Goal: Transaction & Acquisition: Book appointment/travel/reservation

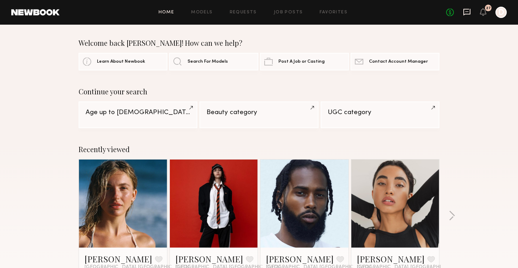
click at [465, 13] on icon at bounding box center [467, 12] width 8 height 8
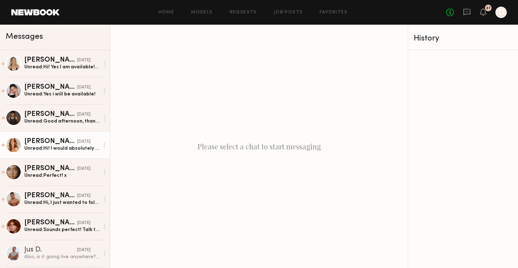
click at [90, 147] on div "Unread: Hi! I would absolutely love to! And I am available" at bounding box center [61, 148] width 75 height 7
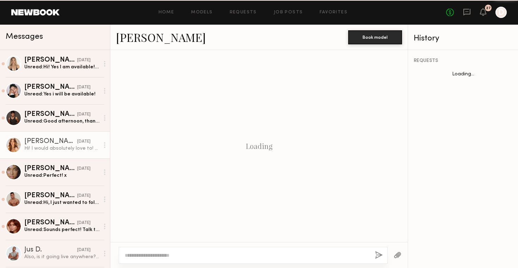
scroll to position [146, 0]
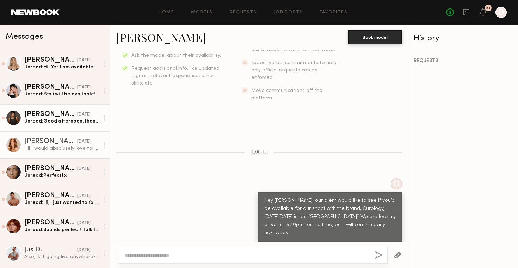
click at [68, 125] on link "Pietro S. 08/22/2025 Unread: Good afternoon, thank you for reaching out. I'm av…" at bounding box center [55, 117] width 110 height 27
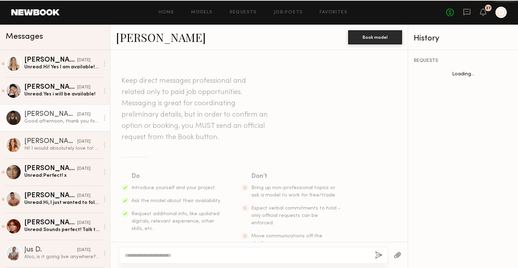
scroll to position [169, 0]
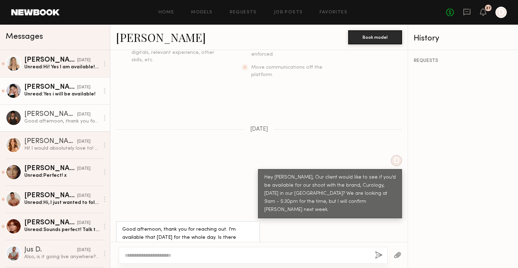
click at [78, 97] on div "Unread: Yes i will be available!" at bounding box center [61, 94] width 75 height 7
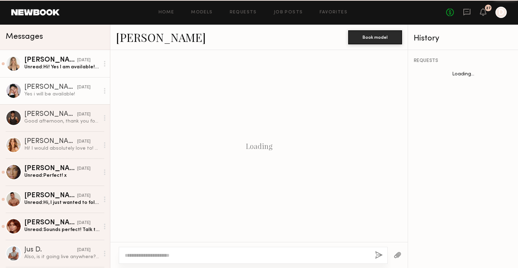
scroll to position [161, 0]
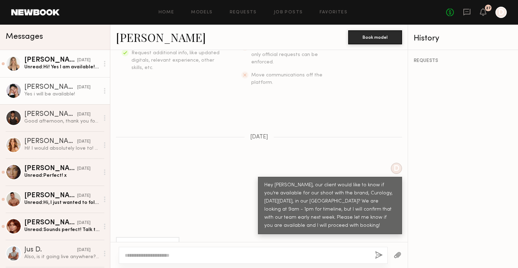
click at [65, 63] on div "Brynn R." at bounding box center [50, 60] width 53 height 7
click at [44, 94] on div "Yes i will be available!" at bounding box center [61, 94] width 75 height 7
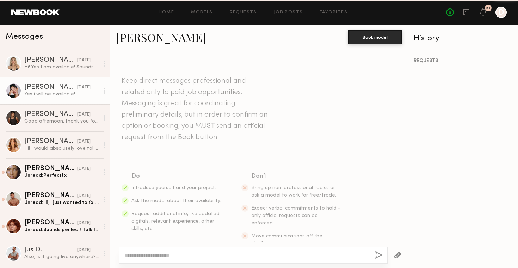
scroll to position [161, 0]
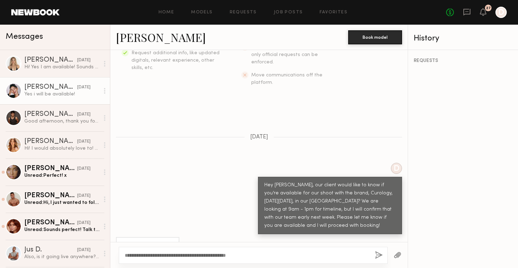
drag, startPoint x: 257, startPoint y: 255, endPoint x: 166, endPoint y: 256, distance: 90.3
click at [166, 256] on textarea "**********" at bounding box center [247, 255] width 245 height 7
type textarea "**********"
click at [379, 257] on button "button" at bounding box center [379, 255] width 8 height 9
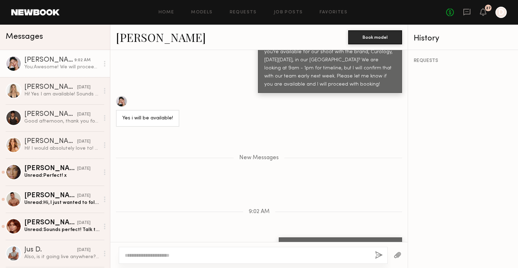
copy div "Awesome! We will proceed with booking today."
drag, startPoint x: 397, startPoint y: 229, endPoint x: 291, endPoint y: 229, distance: 106.1
click at [291, 238] on div "Awesome! We will proceed with booking today." at bounding box center [340, 246] width 123 height 17
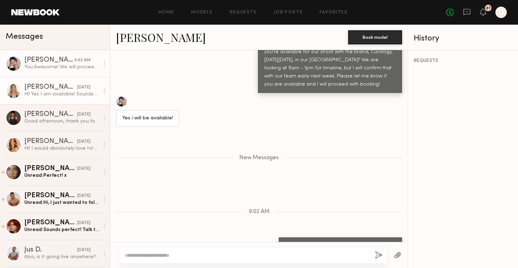
click at [66, 96] on div "Hi! Yes I am available! Sounds great :)" at bounding box center [61, 94] width 75 height 7
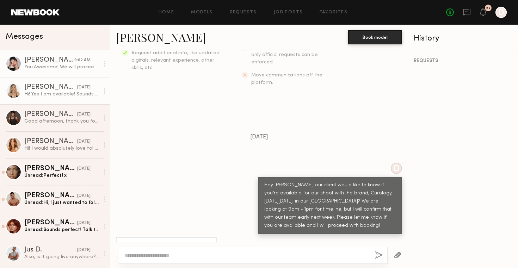
click at [71, 62] on div "Anisa N." at bounding box center [49, 60] width 50 height 7
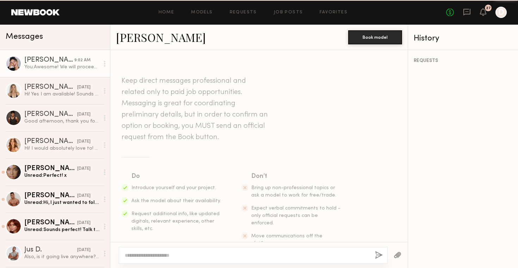
scroll to position [249, 0]
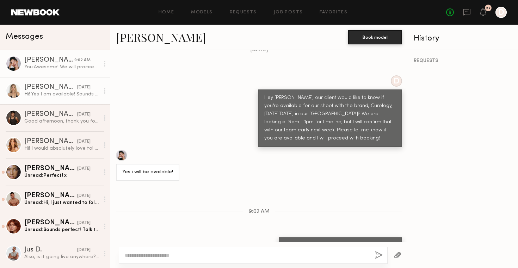
click at [78, 97] on div "Hi! Yes I am available! Sounds great :)" at bounding box center [61, 94] width 75 height 7
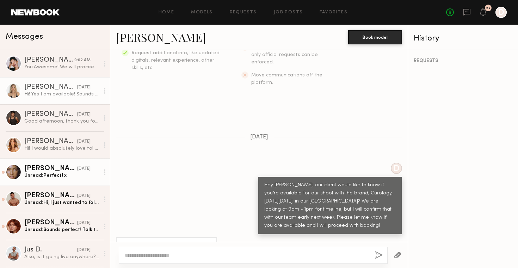
click at [63, 166] on div "Gabriella F." at bounding box center [50, 168] width 53 height 7
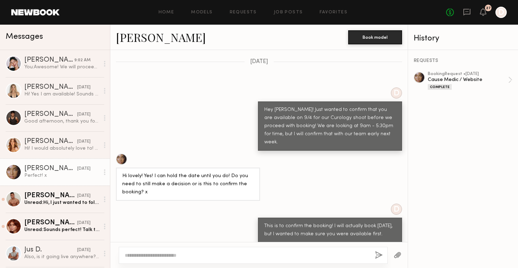
scroll to position [485, 0]
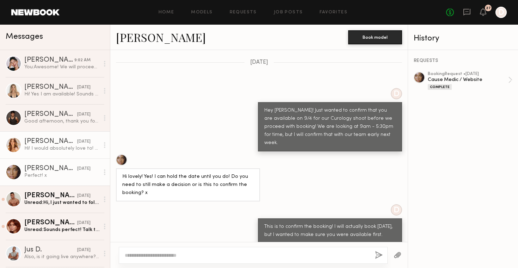
click at [63, 147] on div "Hi! I would absolutely love to! And I am available" at bounding box center [61, 148] width 75 height 7
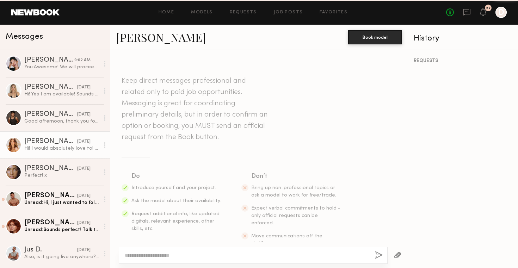
scroll to position [146, 0]
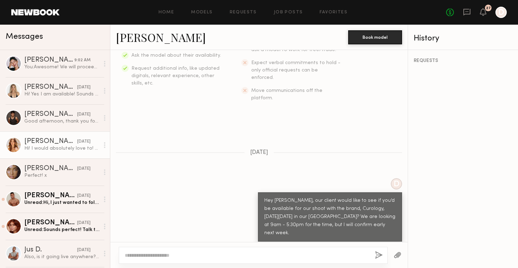
click at [164, 255] on textarea at bounding box center [247, 255] width 245 height 7
type textarea "**********"
click at [379, 254] on button "button" at bounding box center [379, 255] width 8 height 9
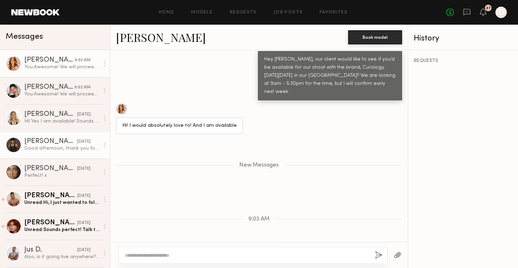
click at [61, 147] on div "Good afternoon, thank you for reaching out. I'm available that Thursday for the…" at bounding box center [61, 148] width 75 height 7
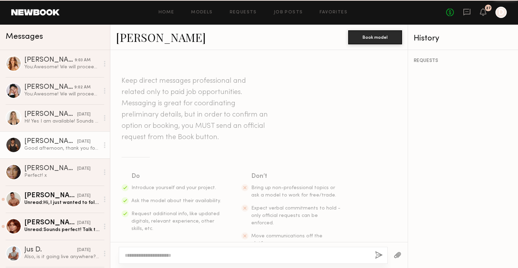
scroll to position [169, 0]
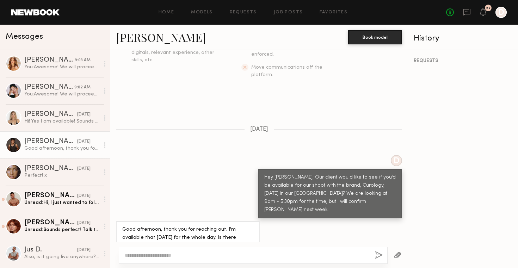
click at [158, 255] on textarea at bounding box center [247, 255] width 245 height 7
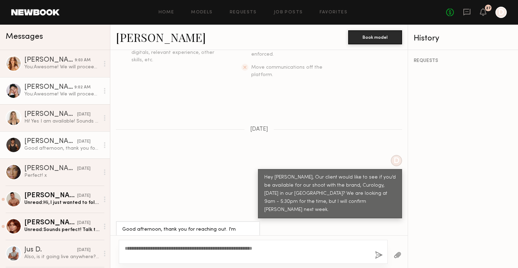
type textarea "**********"
click at [72, 92] on div "You: Awesome! We will proceed with booking today." at bounding box center [61, 94] width 75 height 7
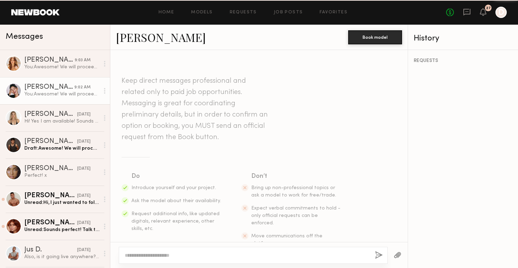
scroll to position [249, 0]
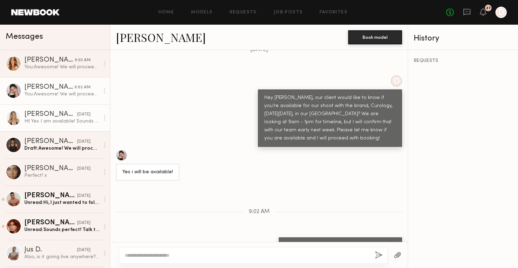
click at [68, 120] on div "Hi! Yes I am available! Sounds great :)" at bounding box center [61, 121] width 75 height 7
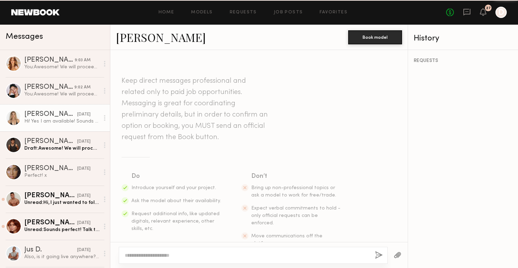
scroll to position [161, 0]
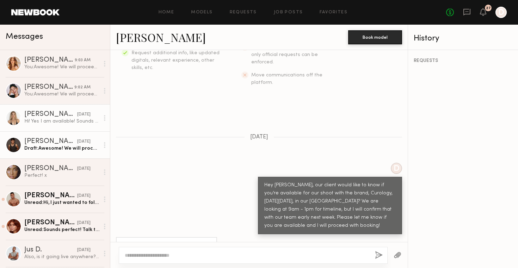
click at [72, 151] on div "Draft: Awesome! We will proceed with booking today and give you more details." at bounding box center [61, 148] width 75 height 7
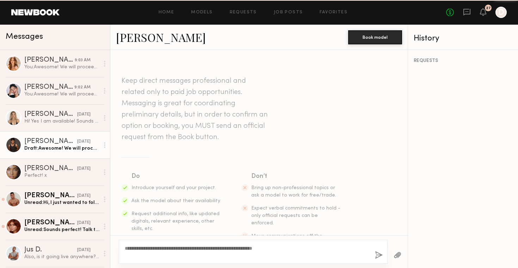
scroll to position [169, 0]
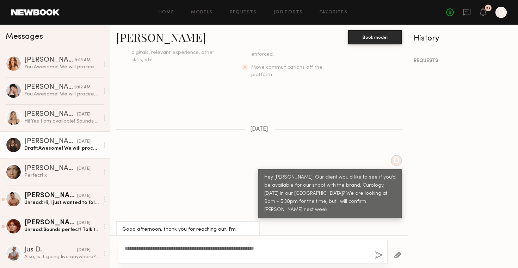
type textarea "**********"
click at [380, 255] on button "button" at bounding box center [379, 255] width 8 height 9
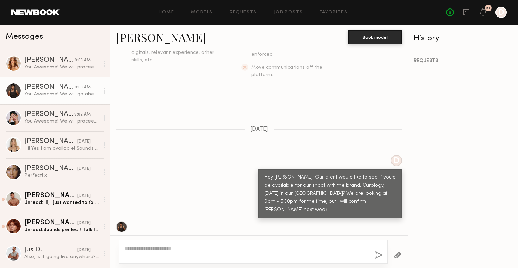
scroll to position [318, 0]
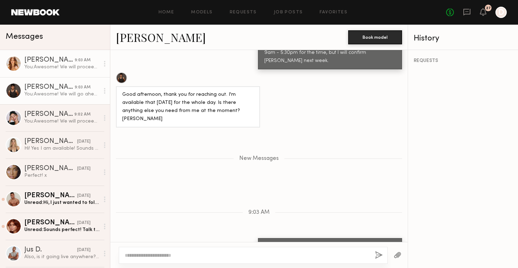
click at [74, 71] on link "Grace W. 9:03 AM You: Awesome! We will proceed with booking today." at bounding box center [55, 63] width 110 height 27
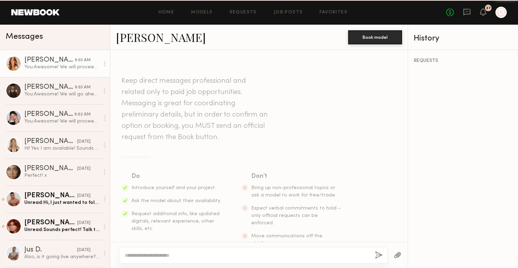
scroll to position [233, 0]
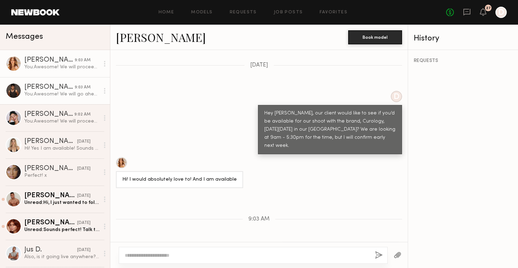
click at [69, 98] on link "Pietro S. 9:03 AM You: Awesome! We will go ahead with booking today and give yo…" at bounding box center [55, 90] width 110 height 27
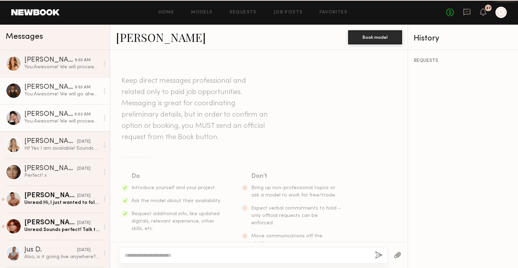
scroll to position [264, 0]
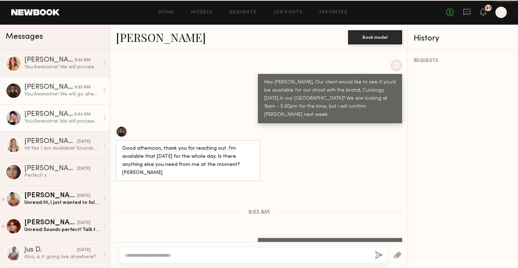
click at [68, 121] on div "You: Awesome! We will proceed with booking today." at bounding box center [61, 121] width 75 height 7
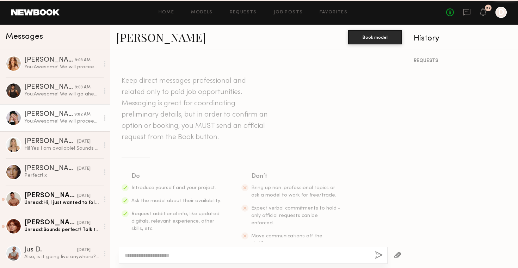
scroll to position [249, 0]
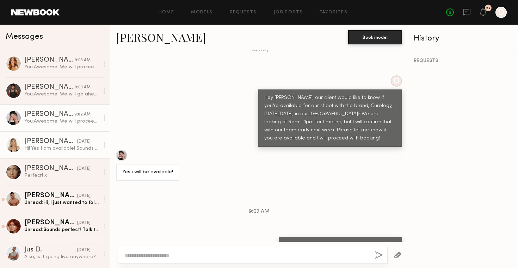
click at [77, 143] on div "08/22/2025" at bounding box center [83, 142] width 13 height 7
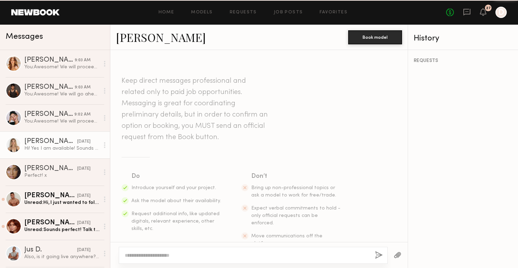
scroll to position [161, 0]
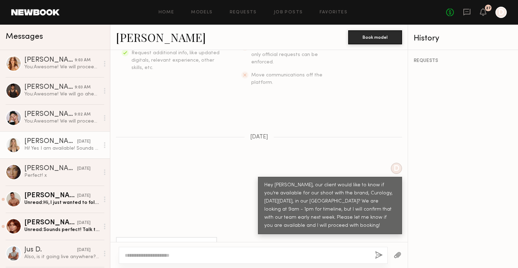
click at [147, 255] on textarea at bounding box center [247, 255] width 245 height 7
type textarea "**********"
click at [379, 255] on button "button" at bounding box center [379, 255] width 8 height 9
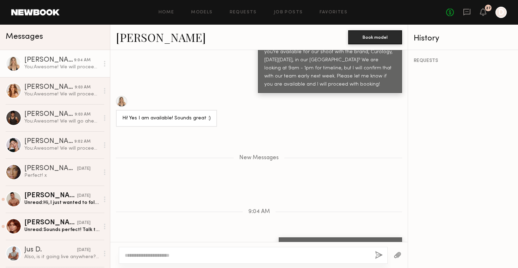
scroll to position [0, 0]
click at [204, 11] on link "Models" at bounding box center [202, 12] width 22 height 5
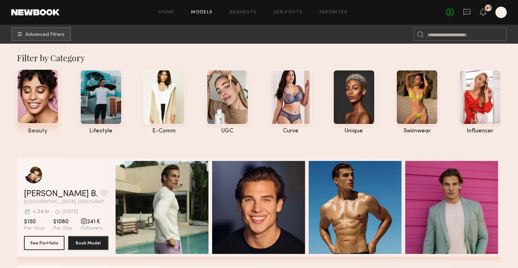
click at [40, 103] on div at bounding box center [38, 96] width 42 height 55
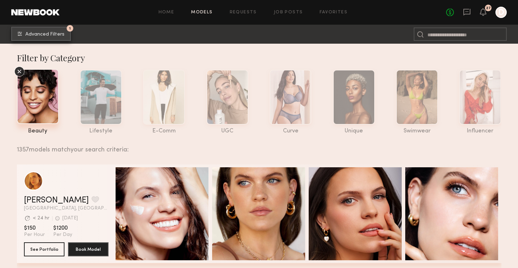
click at [59, 37] on button "1 Advanced Filters" at bounding box center [41, 34] width 60 height 14
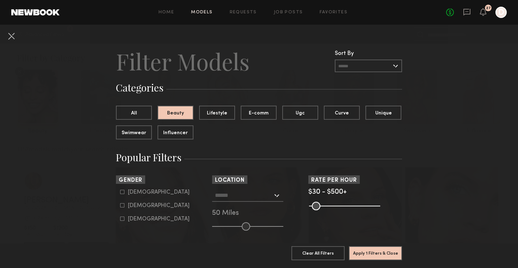
click at [275, 194] on div at bounding box center [247, 195] width 71 height 13
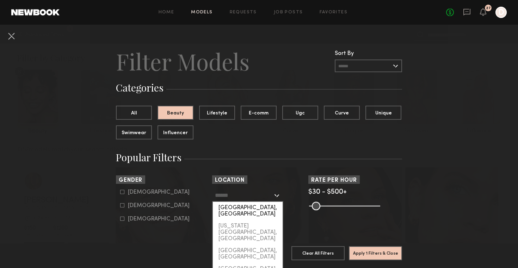
click at [266, 208] on div "[GEOGRAPHIC_DATA], [GEOGRAPHIC_DATA]" at bounding box center [248, 211] width 70 height 18
type input "**********"
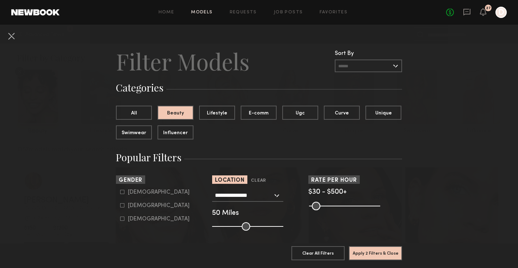
click at [123, 193] on icon at bounding box center [122, 192] width 4 height 4
type input "*"
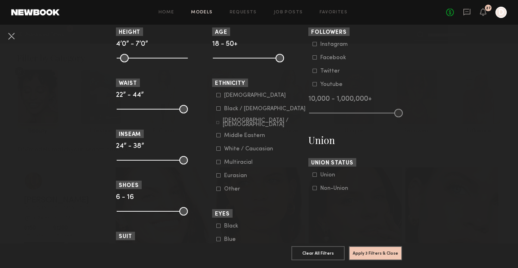
scroll to position [339, 0]
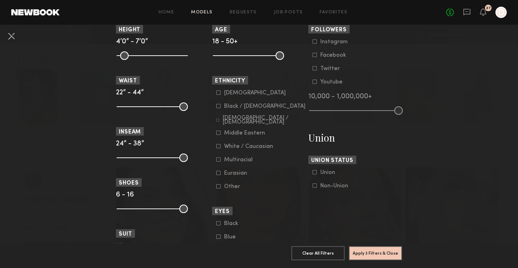
click at [218, 106] on icon at bounding box center [218, 106] width 4 height 4
click at [220, 134] on icon at bounding box center [218, 133] width 4 height 4
click at [219, 120] on icon at bounding box center [217, 120] width 3 height 3
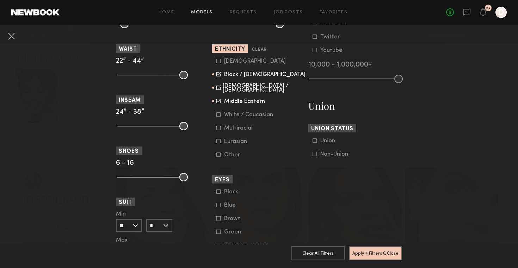
scroll to position [373, 0]
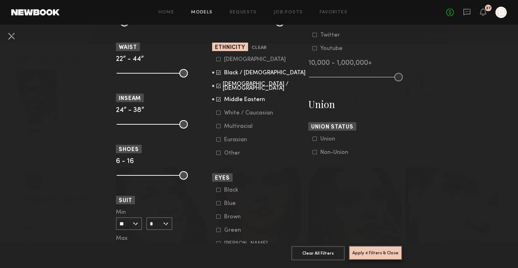
click at [366, 255] on button "Apply 4 Filters & Close" at bounding box center [375, 253] width 53 height 14
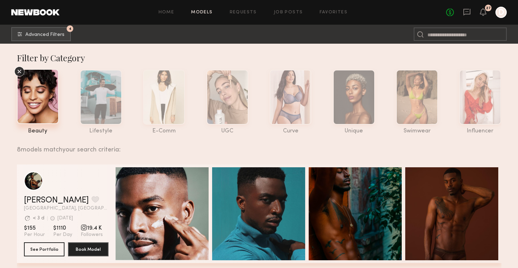
click at [20, 72] on icon at bounding box center [19, 71] width 11 height 11
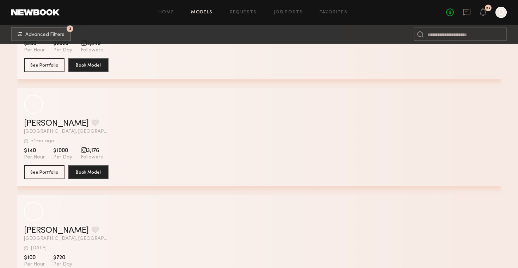
scroll to position [11545, 0]
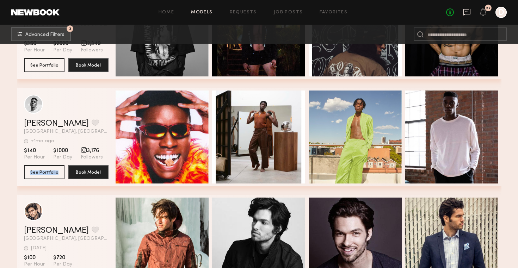
click at [467, 10] on icon at bounding box center [467, 12] width 8 height 8
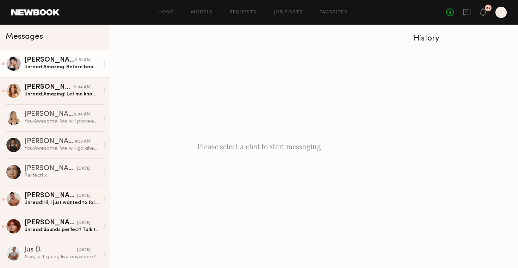
click at [87, 74] on link "Anisa N. 9:51 AM Unread: Amazing. Before booking though, I live in LA and i don…" at bounding box center [55, 63] width 110 height 27
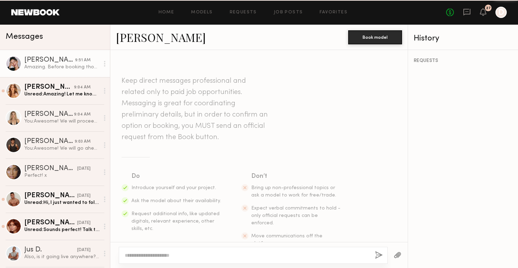
scroll to position [298, 0]
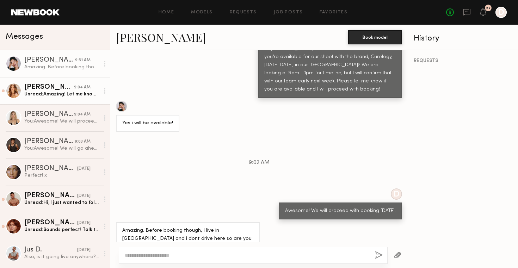
click at [86, 100] on link "Grace W. 9:04 AM Unread: Amazing! Let me know when you have more information li…" at bounding box center [55, 90] width 110 height 27
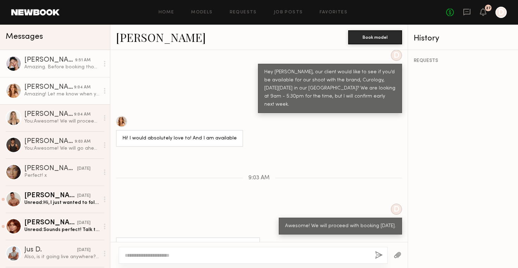
click at [60, 69] on div "Amazing. Before booking though, I live in LA and i dont drive here so are you a…" at bounding box center [61, 67] width 75 height 7
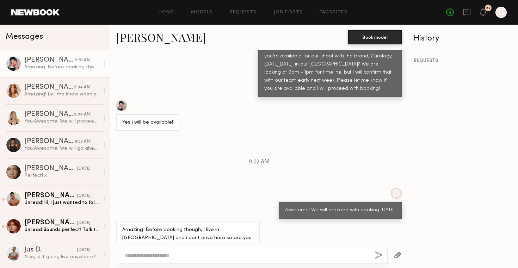
scroll to position [298, 0]
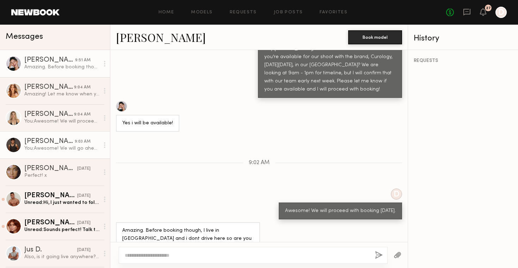
click at [86, 149] on div "You: Awesome! We will go ahead with booking today and give you more details." at bounding box center [61, 148] width 75 height 7
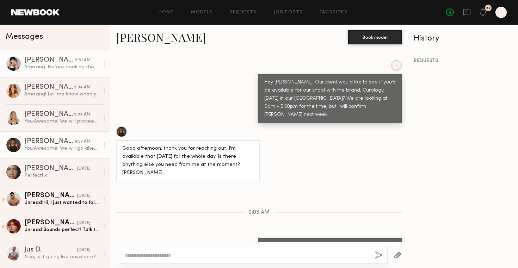
click at [67, 73] on link "Anisa N. 9:51 AM Amazing. Before booking though, I live in LA and i dont drive …" at bounding box center [55, 63] width 110 height 27
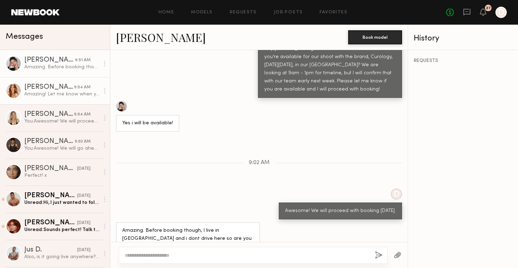
click at [74, 96] on div "Amazing! Let me know when you have more information like the address and what I…" at bounding box center [61, 94] width 75 height 7
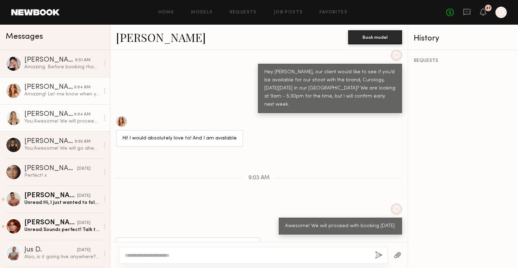
click at [62, 129] on link "Brynn R. 9:04 AM You: Awesome! We will proceed with booking today." at bounding box center [55, 117] width 110 height 27
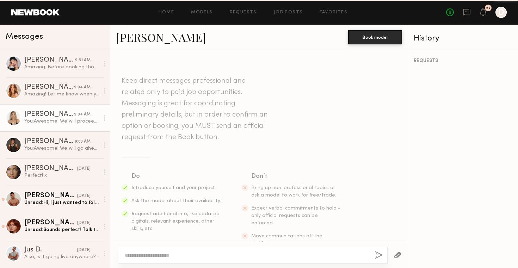
scroll to position [249, 0]
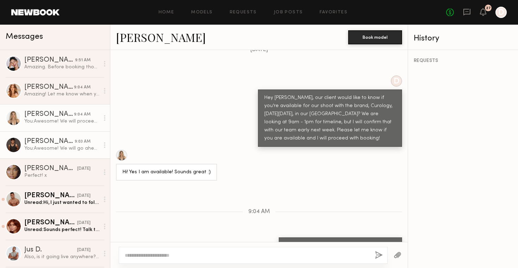
click at [62, 147] on div "You: Awesome! We will go ahead with booking today and give you more details." at bounding box center [61, 148] width 75 height 7
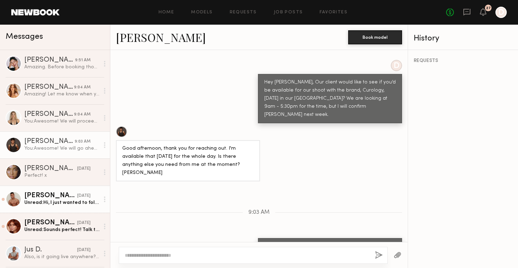
click at [63, 197] on div "Gabe F." at bounding box center [50, 195] width 53 height 7
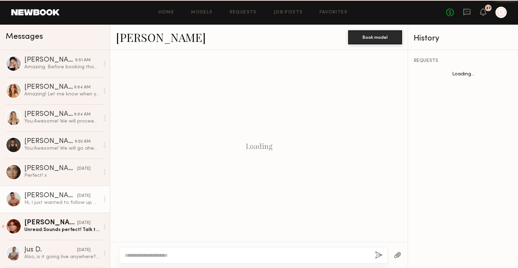
scroll to position [525, 0]
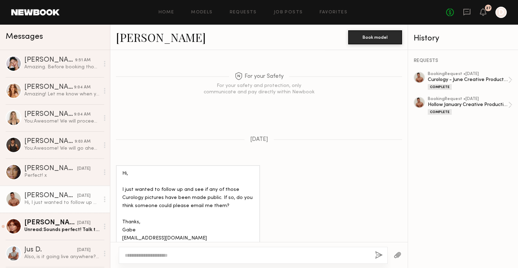
click at [107, 199] on div at bounding box center [104, 199] width 11 height 14
click at [99, 211] on div "Mark unread" at bounding box center [84, 214] width 51 height 16
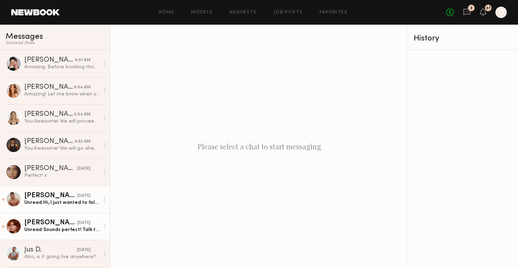
click at [59, 228] on div "Unread: Sounds perfect! Talk to you soon!!:)" at bounding box center [61, 230] width 75 height 7
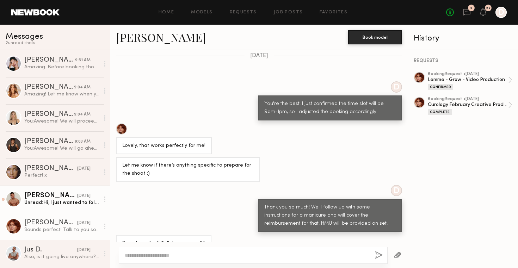
click at [105, 227] on div "Anisa N. 9:51 AM Amazing. Before booking though, I live in LA and i dont drive …" at bounding box center [55, 159] width 110 height 218
click at [104, 226] on icon at bounding box center [104, 227] width 1 height 6
click at [93, 242] on div "Mark unread" at bounding box center [84, 241] width 51 height 16
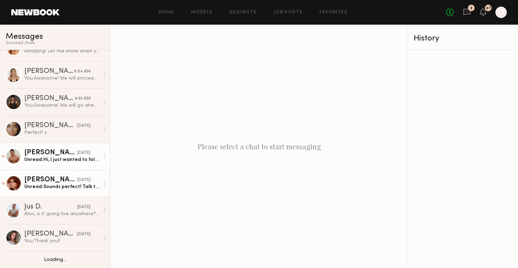
scroll to position [43, 0]
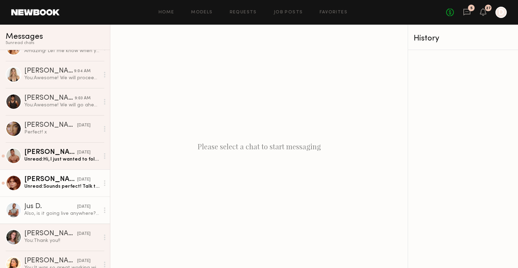
click at [80, 217] on link "Jus D. 08/21/2025 Also, is it going live anywhere? Ie their site, IG, etc.." at bounding box center [55, 210] width 110 height 27
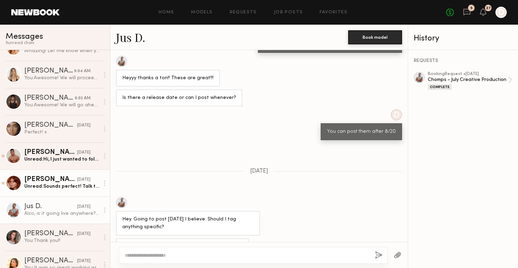
click at [124, 38] on link "Jus D." at bounding box center [130, 37] width 29 height 15
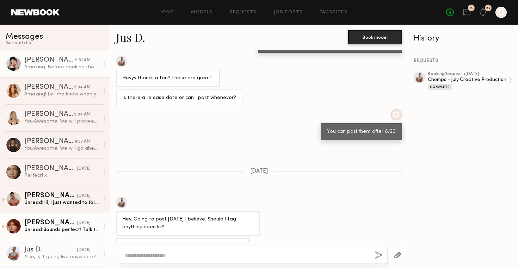
click at [65, 70] on div "Amazing. Before booking though, I live in LA and i dont drive here so are you a…" at bounding box center [61, 67] width 75 height 7
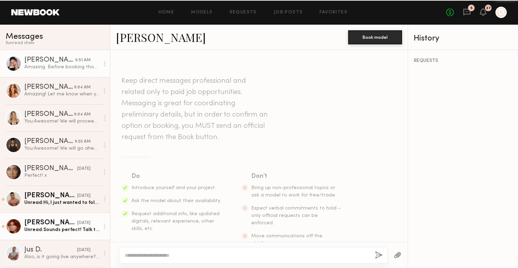
scroll to position [298, 0]
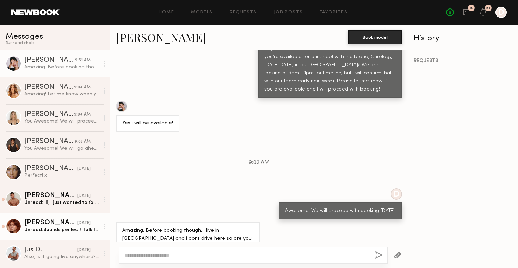
click at [105, 65] on circle at bounding box center [104, 65] width 1 height 1
click at [101, 78] on div "Mark unread" at bounding box center [84, 78] width 51 height 16
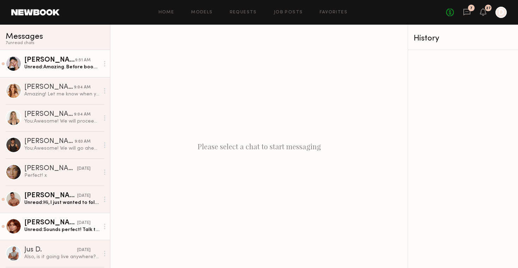
click at [79, 68] on div "Unread: Amazing. Before booking though, I live in LA and i dont drive here so a…" at bounding box center [61, 67] width 75 height 7
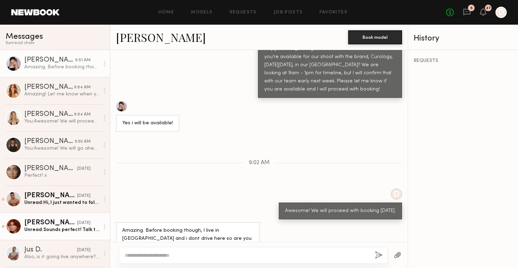
click at [187, 255] on textarea at bounding box center [247, 255] width 245 height 7
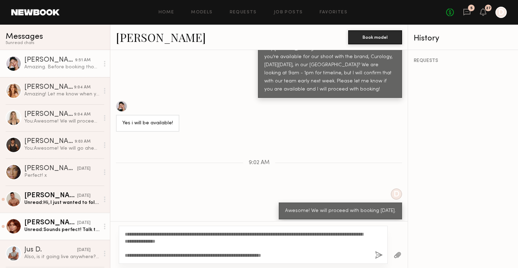
click at [305, 257] on textarea "**********" at bounding box center [247, 245] width 245 height 28
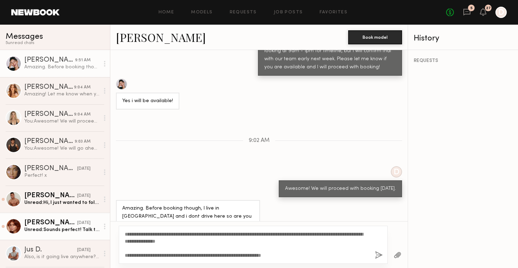
scroll to position [319, 0]
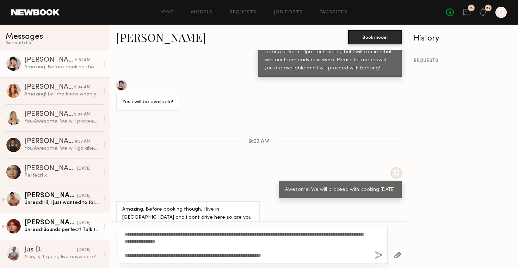
type textarea "**********"
click at [379, 257] on button "button" at bounding box center [379, 255] width 8 height 9
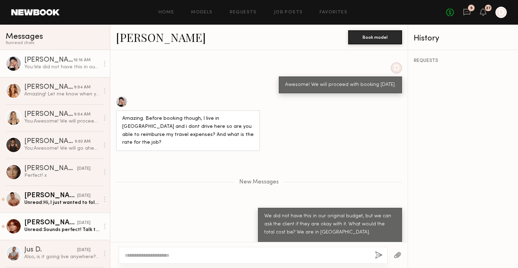
scroll to position [0, 0]
click at [468, 10] on icon at bounding box center [467, 12] width 8 height 8
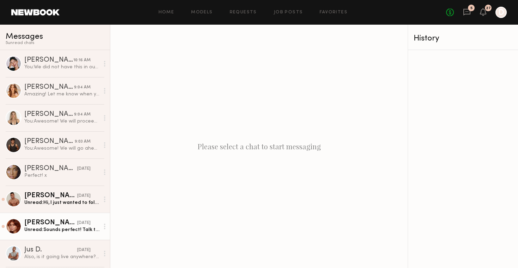
click at [471, 12] on div "No fees up to $5,000 5 27 D" at bounding box center [476, 12] width 61 height 11
click at [68, 65] on div "You: We did not have this in our original budget, but we can ask the client if …" at bounding box center [61, 67] width 75 height 7
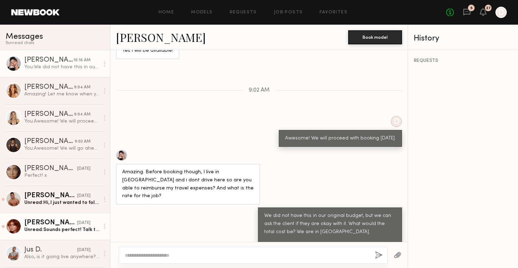
click at [132, 38] on link "Anisa N." at bounding box center [161, 37] width 90 height 15
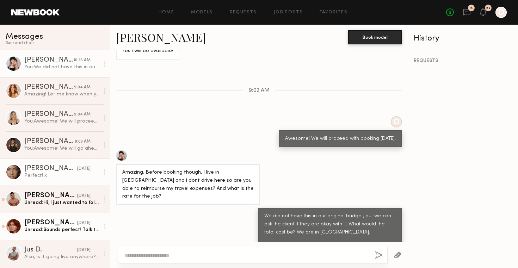
click at [54, 171] on div "Gabriella F." at bounding box center [50, 168] width 53 height 7
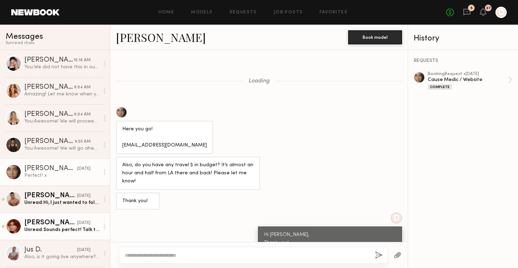
scroll to position [485, 0]
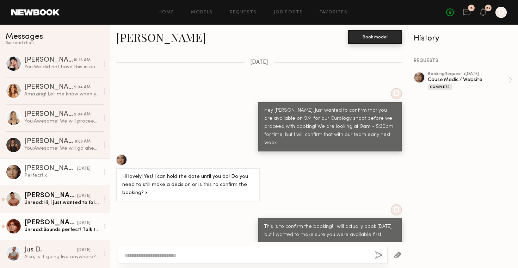
click at [377, 39] on button "Book model" at bounding box center [375, 37] width 54 height 14
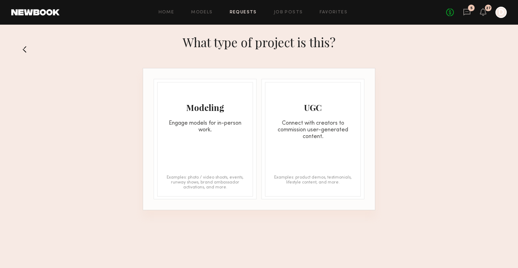
click at [244, 109] on div "Modeling" at bounding box center [205, 107] width 95 height 11
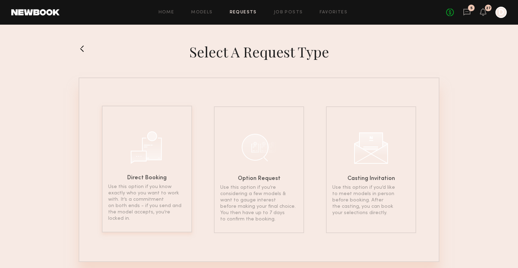
click at [172, 151] on div "Direct Booking Use this option if you know exactly who you want to work with. I…" at bounding box center [147, 169] width 90 height 127
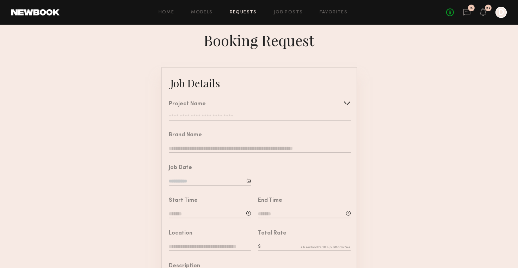
click at [296, 114] on div "Project Name Create Use recent modeling project Lemme - Grow - Video Production…" at bounding box center [260, 112] width 182 height 20
click at [347, 102] on div at bounding box center [347, 103] width 11 height 11
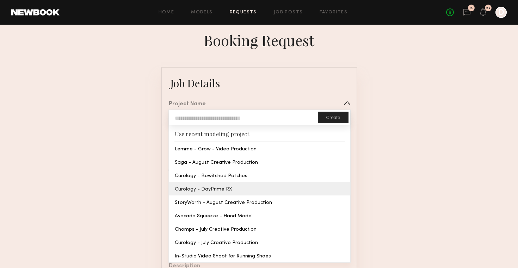
type input "**********"
type input "********"
type input "**********"
type textarea "**********"
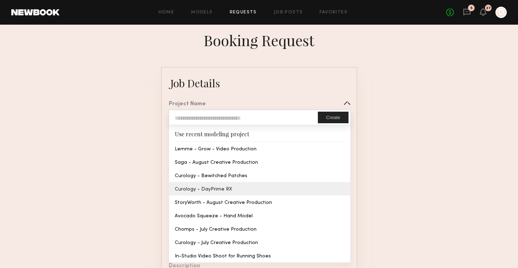
type textarea "**********"
click at [285, 188] on common-border "**********" at bounding box center [259, 263] width 196 height 393
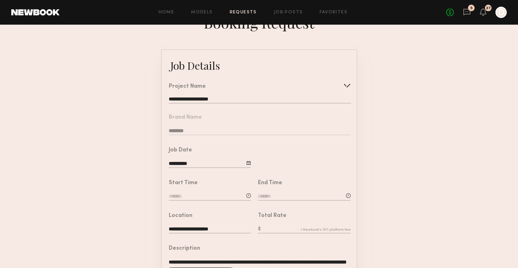
scroll to position [18, 0]
drag, startPoint x: 503, startPoint y: 173, endPoint x: 313, endPoint y: 193, distance: 191.4
click at [313, 193] on input at bounding box center [304, 197] width 93 height 8
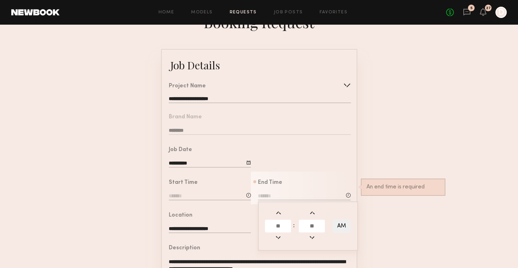
drag, startPoint x: 313, startPoint y: 193, endPoint x: 279, endPoint y: 224, distance: 46.2
click at [279, 224] on input "text" at bounding box center [278, 226] width 26 height 13
click at [207, 195] on input at bounding box center [210, 197] width 82 height 8
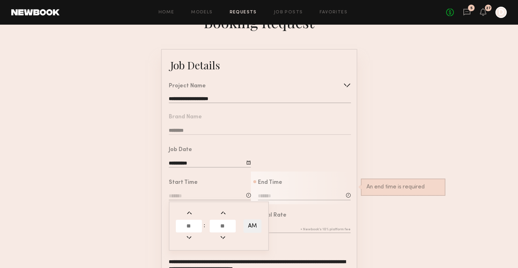
click at [198, 224] on input "text" at bounding box center [189, 226] width 26 height 13
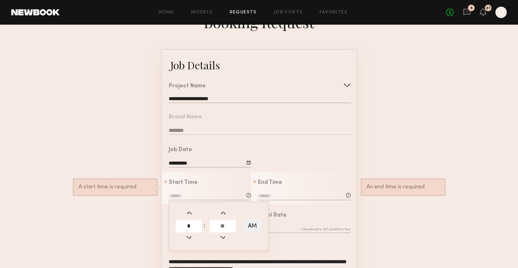
type input "*"
click at [225, 226] on input "text" at bounding box center [223, 226] width 26 height 13
type input "**"
type input "*******"
type input "**"
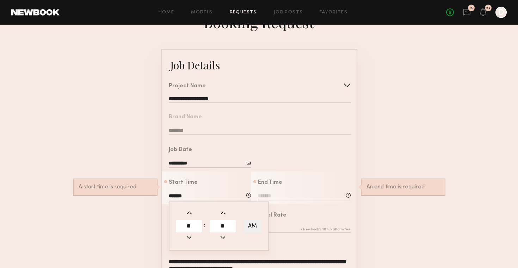
click at [283, 197] on input at bounding box center [304, 197] width 93 height 8
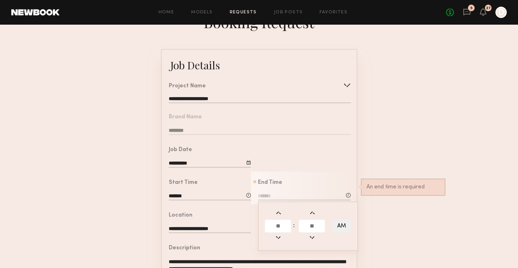
click at [193, 194] on input "*******" at bounding box center [210, 197] width 82 height 8
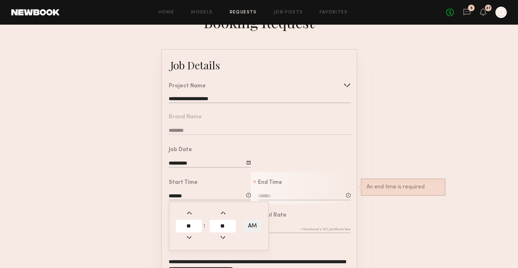
click at [228, 227] on input "**" at bounding box center [223, 226] width 26 height 13
type input "*"
type input "**"
type input "*******"
click at [319, 198] on input at bounding box center [304, 197] width 93 height 8
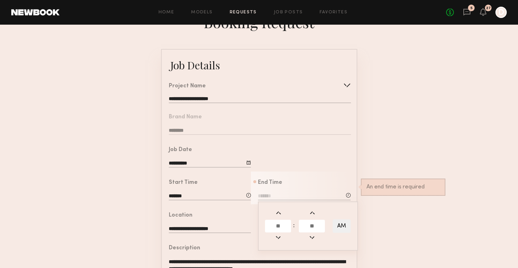
click at [280, 225] on input "text" at bounding box center [278, 226] width 26 height 13
type input "**"
click at [311, 226] on input "text" at bounding box center [312, 226] width 26 height 13
type input "**"
drag, startPoint x: 279, startPoint y: 224, endPoint x: 337, endPoint y: 226, distance: 58.9
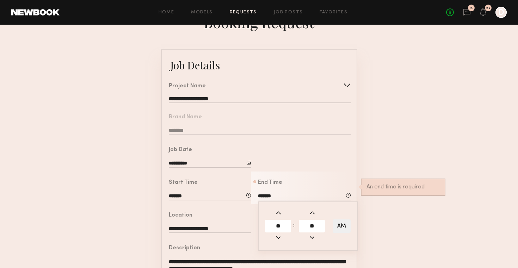
click at [337, 226] on button "AM" at bounding box center [342, 226] width 18 height 13
type input "*******"
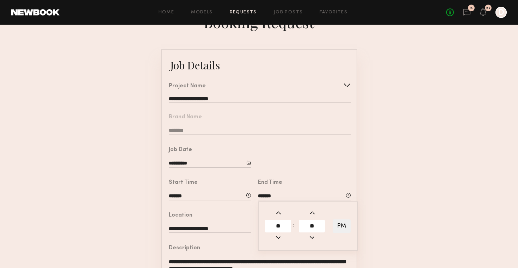
drag, startPoint x: 337, startPoint y: 226, endPoint x: 396, endPoint y: 189, distance: 69.6
click at [396, 189] on form "**********" at bounding box center [259, 245] width 518 height 393
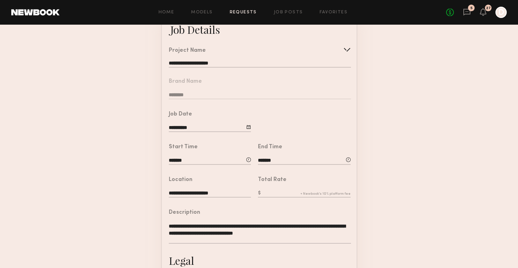
scroll to position [54, 0]
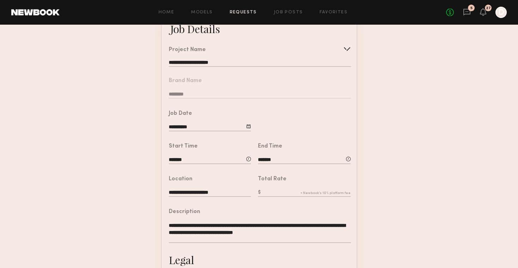
click at [281, 194] on input "text" at bounding box center [304, 193] width 93 height 8
type input "****"
click at [383, 187] on form "**********" at bounding box center [259, 209] width 518 height 393
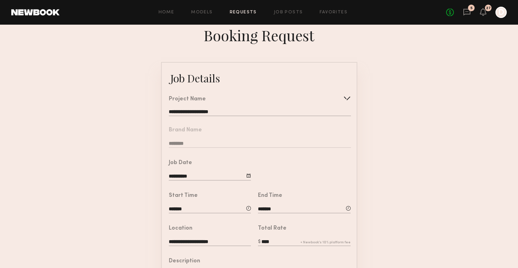
scroll to position [2, 0]
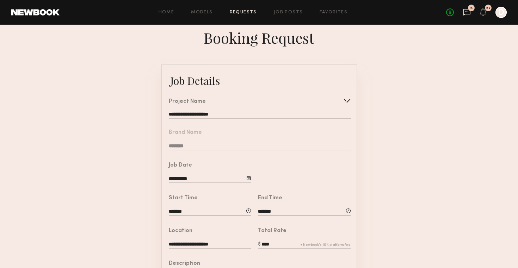
click at [464, 12] on icon at bounding box center [467, 12] width 7 height 7
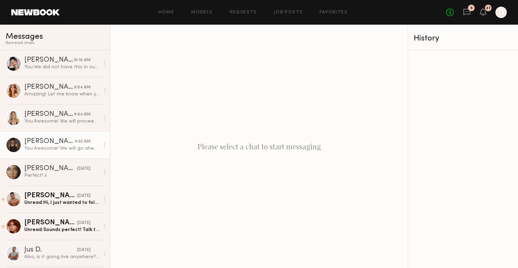
click at [71, 146] on div "You: Awesome! We will go ahead with booking today and give you more details." at bounding box center [61, 148] width 75 height 7
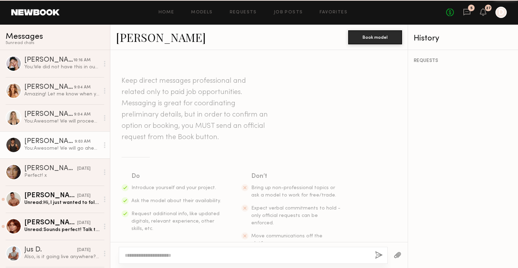
scroll to position [264, 0]
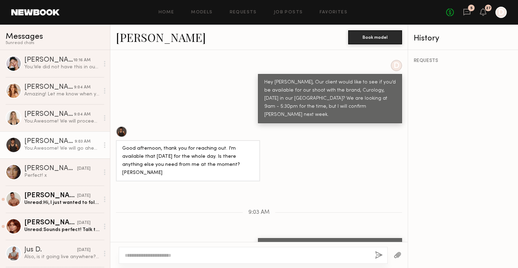
click at [143, 39] on link "Pietro S." at bounding box center [161, 37] width 90 height 15
click at [374, 37] on button "Book model" at bounding box center [375, 37] width 54 height 14
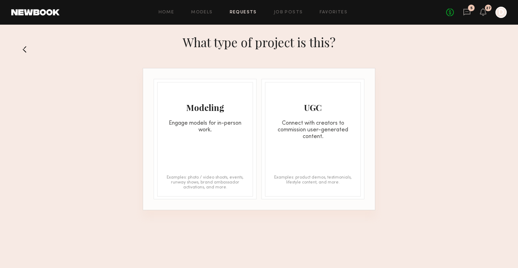
click at [203, 123] on div "Engage models for in-person work." at bounding box center [205, 126] width 95 height 13
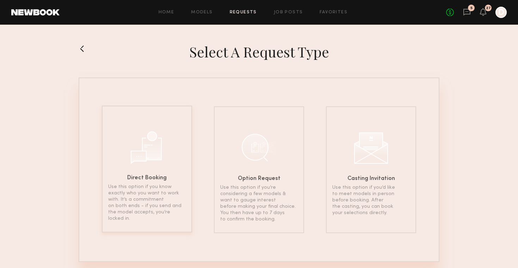
click at [157, 165] on div "Direct Booking Use this option if you know exactly who you want to work with. I…" at bounding box center [147, 169] width 90 height 127
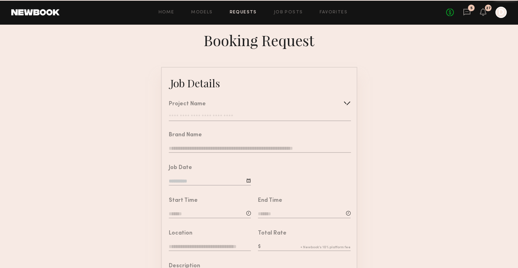
click at [271, 116] on input "text" at bounding box center [260, 117] width 182 height 7
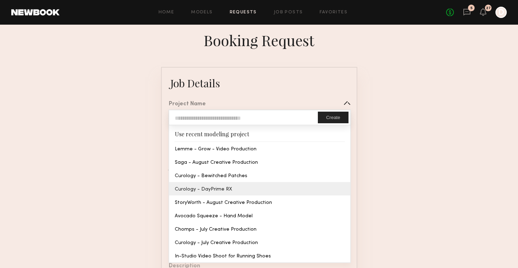
type input "**********"
type input "********"
type input "**********"
type textarea "**********"
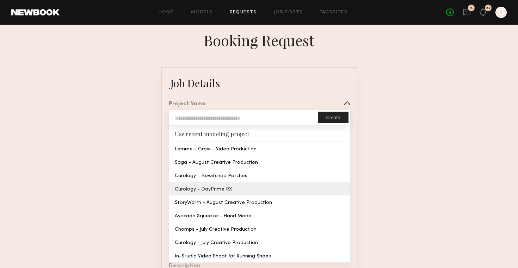
type textarea "**********"
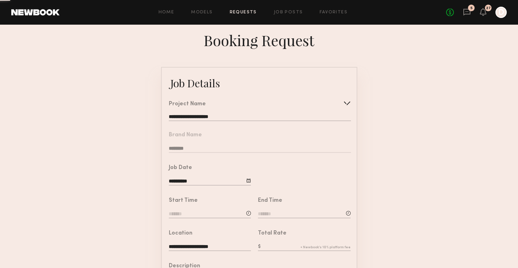
click at [271, 189] on common-border "**********" at bounding box center [259, 263] width 196 height 393
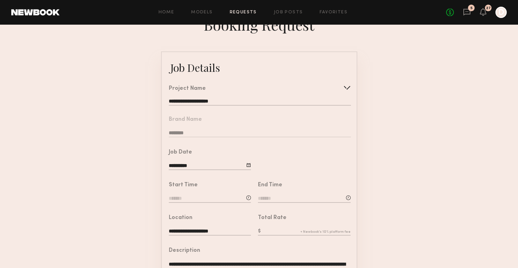
scroll to position [18, 0]
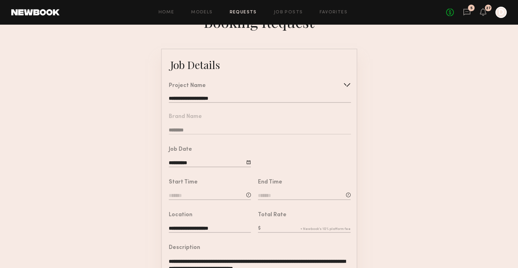
click at [236, 195] on input at bounding box center [210, 196] width 82 height 8
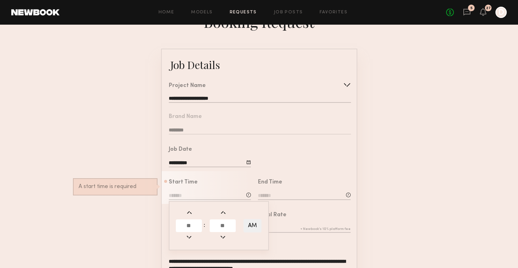
click at [191, 221] on input "text" at bounding box center [189, 226] width 26 height 13
type input "**"
type input "*******"
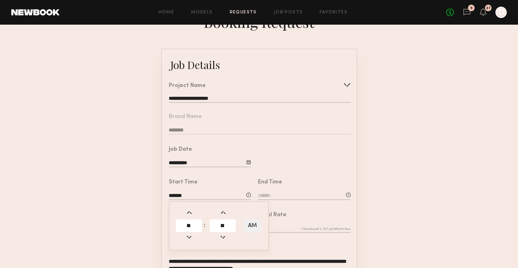
click at [300, 204] on div "Total Rate" at bounding box center [301, 220] width 100 height 33
click at [286, 192] on input at bounding box center [304, 196] width 93 height 8
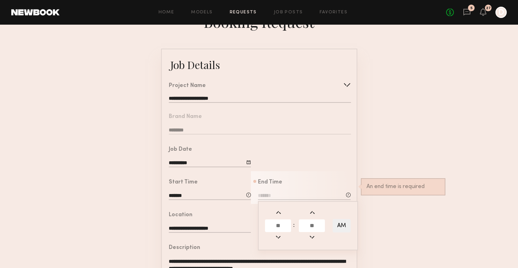
click at [279, 229] on input "text" at bounding box center [278, 226] width 26 height 13
type input "**"
click at [313, 224] on input "text" at bounding box center [312, 226] width 26 height 13
type input "**"
type input "*******"
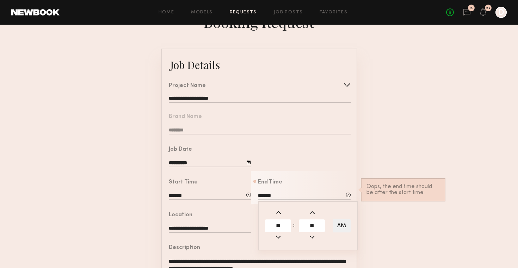
click at [405, 212] on form "**********" at bounding box center [259, 245] width 518 height 393
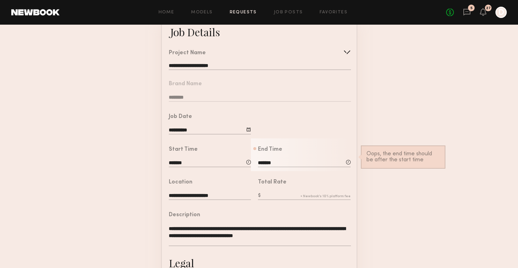
scroll to position [52, 0]
click at [283, 195] on input "text" at bounding box center [304, 196] width 93 height 8
type input "****"
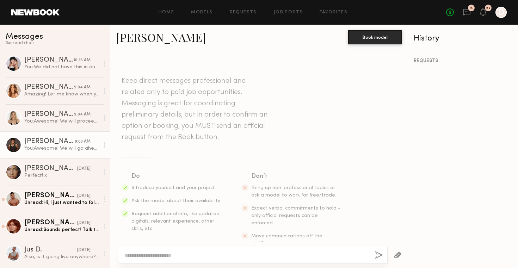
scroll to position [264, 0]
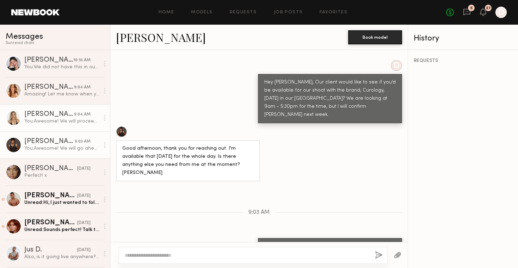
click at [66, 116] on div "Brynn R." at bounding box center [49, 114] width 50 height 7
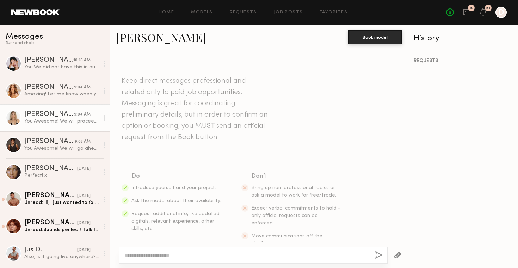
scroll to position [249, 0]
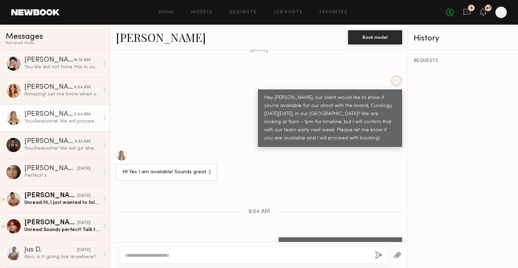
click at [142, 39] on link "Brynn R." at bounding box center [161, 37] width 90 height 15
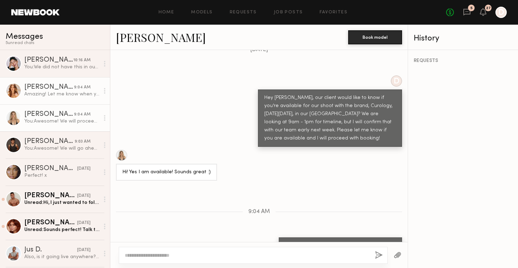
click at [71, 96] on div "Amazing! Let me know when you have more information like the address and what I…" at bounding box center [61, 94] width 75 height 7
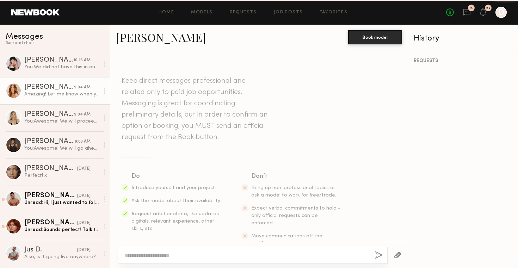
scroll to position [274, 0]
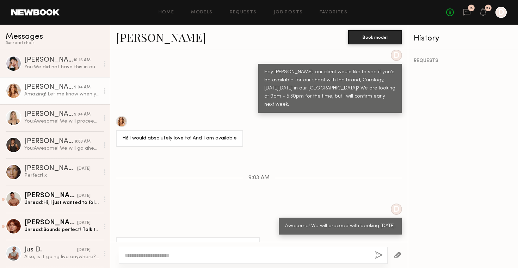
click at [136, 42] on link "Grace W." at bounding box center [161, 37] width 90 height 15
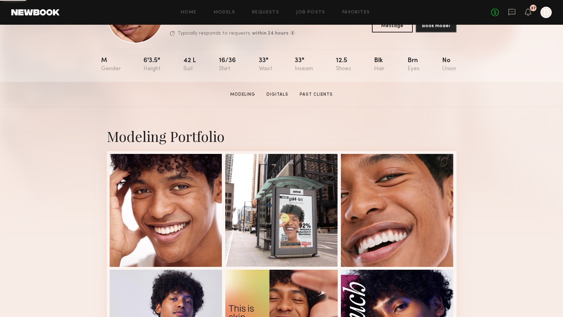
scroll to position [55, 0]
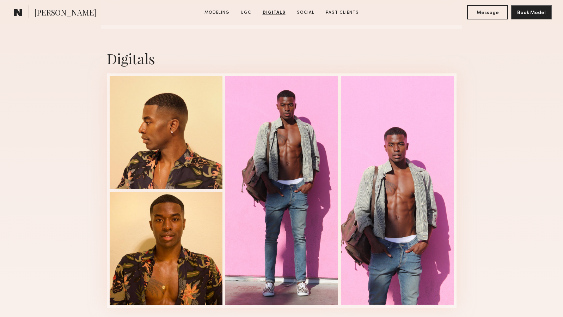
scroll to position [888, 0]
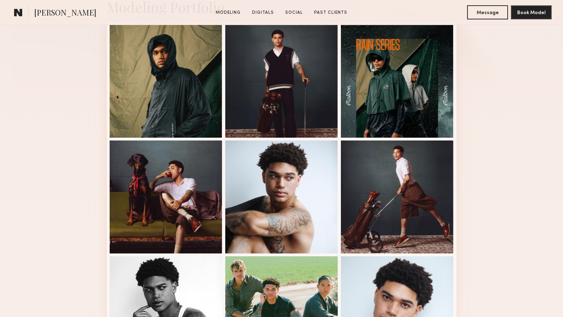
scroll to position [188, 0]
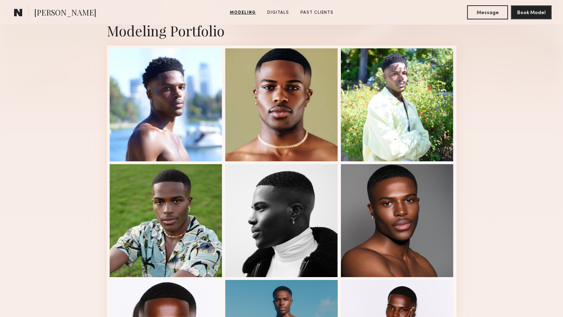
scroll to position [161, 0]
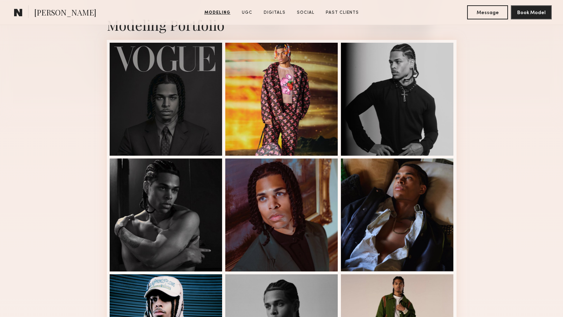
scroll to position [166, 0]
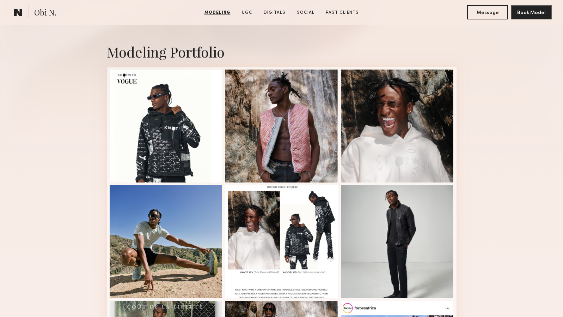
scroll to position [134, 0]
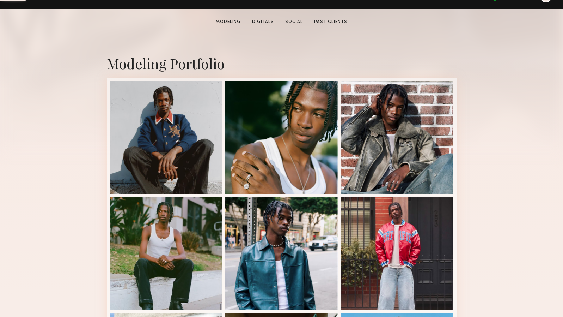
scroll to position [130, 0]
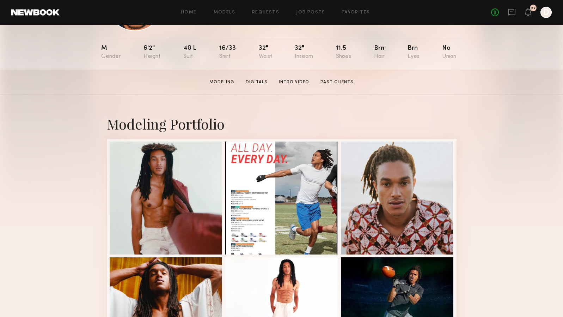
scroll to position [69, 0]
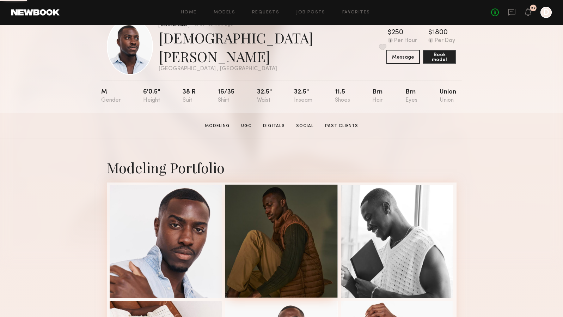
scroll to position [23, 0]
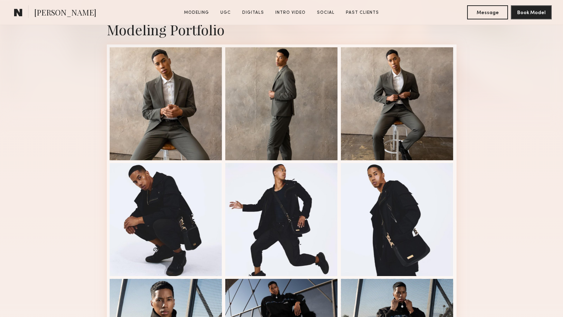
scroll to position [166, 0]
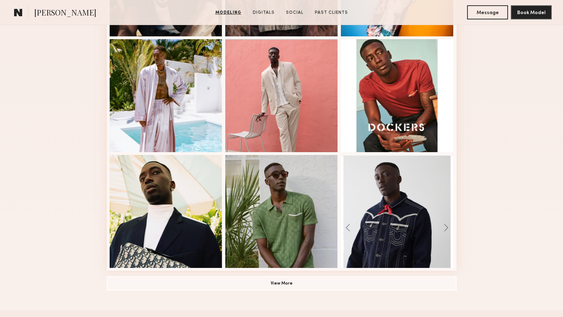
scroll to position [407, 0]
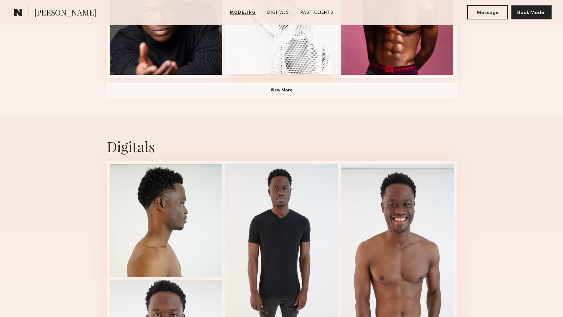
scroll to position [594, 0]
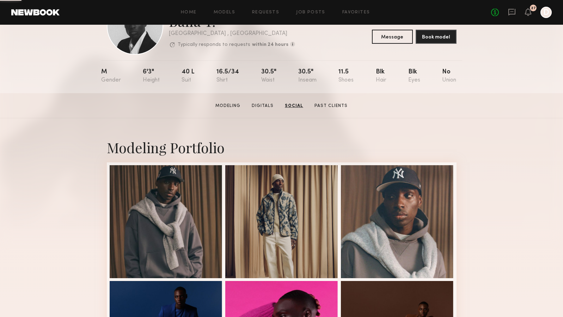
scroll to position [97, 0]
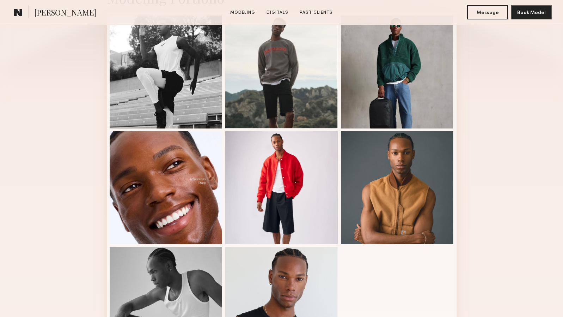
scroll to position [267, 0]
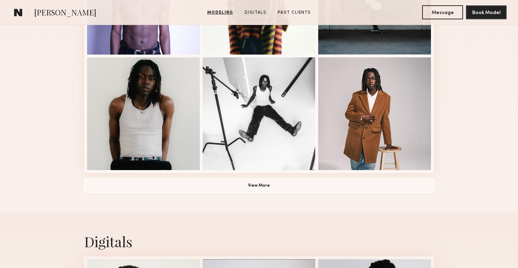
scroll to position [498, 0]
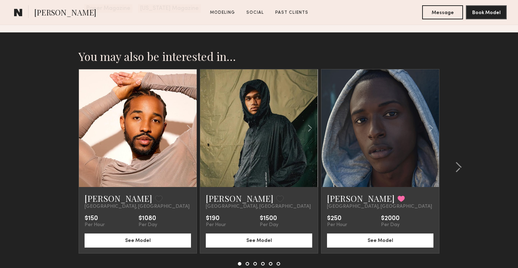
scroll to position [1084, 0]
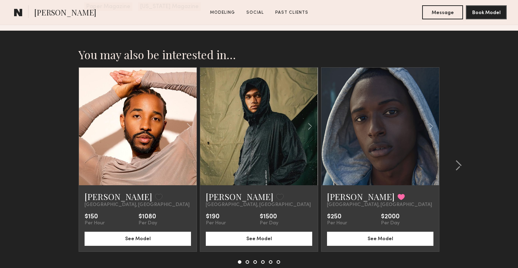
click at [361, 96] on link at bounding box center [380, 127] width 40 height 118
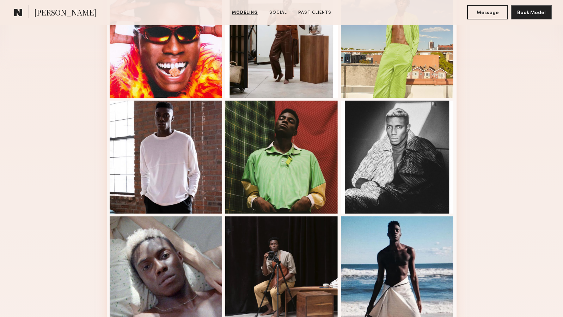
scroll to position [222, 0]
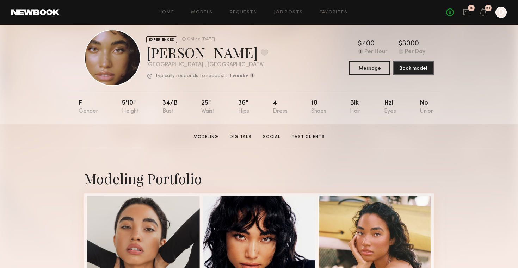
scroll to position [13, 0]
